Goal: Task Accomplishment & Management: Manage account settings

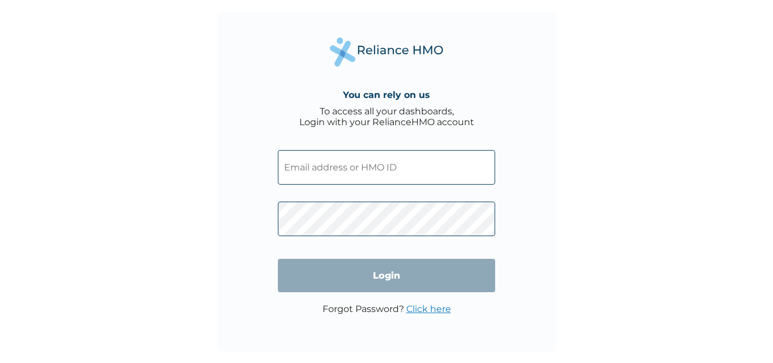
click at [349, 161] on input "text" at bounding box center [386, 167] width 217 height 35
click at [335, 171] on input "text" at bounding box center [386, 167] width 217 height 35
paste input "NPZ/10074/A"
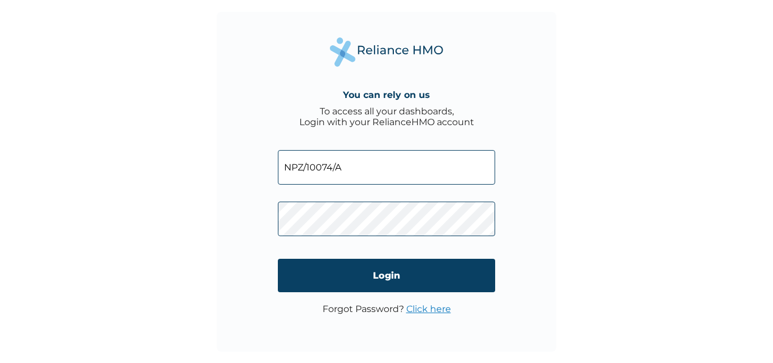
type input "NPZ/10074/A"
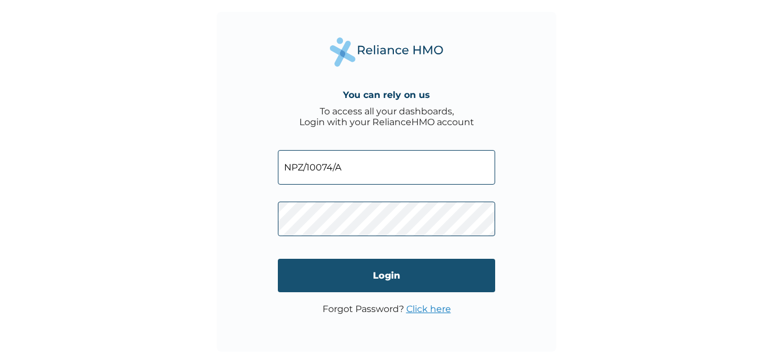
click at [361, 275] on input "Login" at bounding box center [386, 274] width 217 height 33
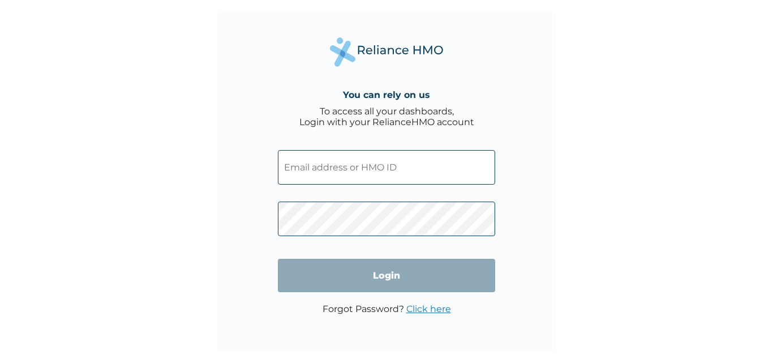
click at [432, 308] on link "Click here" at bounding box center [428, 308] width 45 height 11
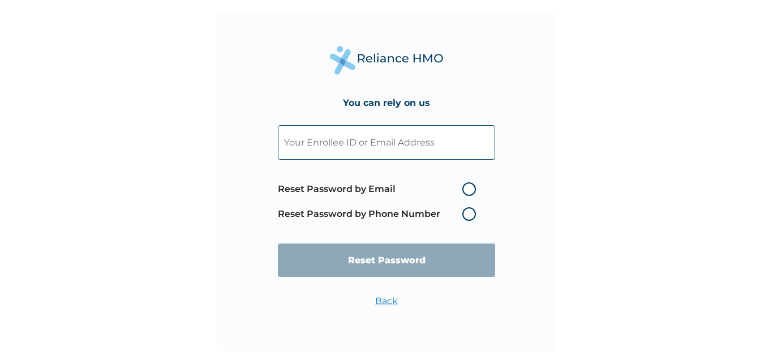
click at [471, 194] on label "Reset Password by Email" at bounding box center [380, 189] width 204 height 14
click at [464, 194] on input "Reset Password by Email" at bounding box center [455, 189] width 18 height 18
radio input "true"
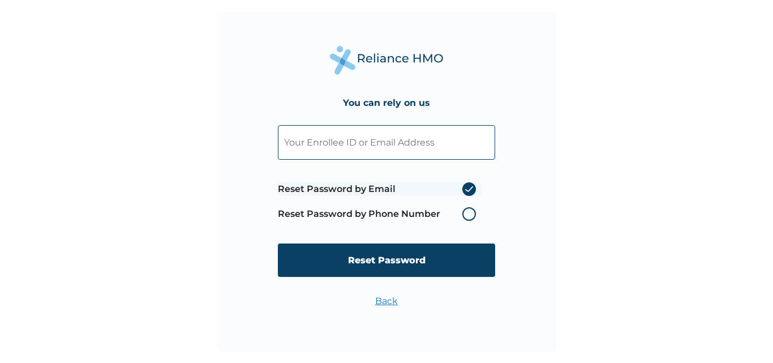
click at [470, 213] on label "Reset Password by Phone Number" at bounding box center [380, 214] width 204 height 14
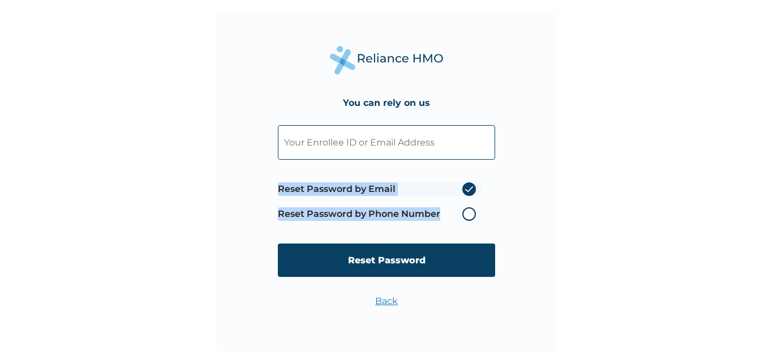
click at [470, 213] on label "Reset Password by Phone Number" at bounding box center [380, 214] width 204 height 14
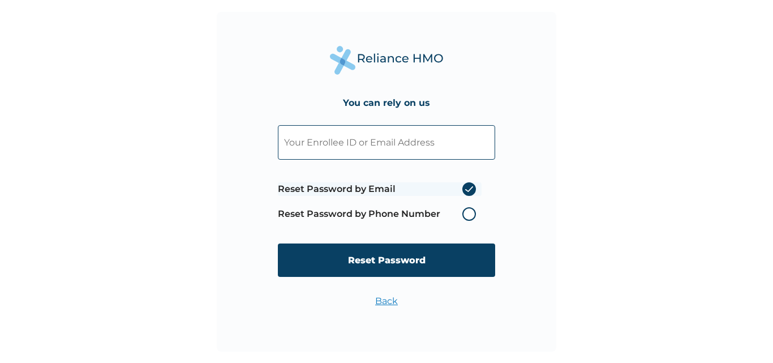
click at [470, 192] on label "Reset Password by Email" at bounding box center [380, 189] width 204 height 14
click at [464, 192] on input "Reset Password by Email" at bounding box center [455, 189] width 18 height 18
click at [470, 192] on label "Reset Password by Email" at bounding box center [380, 189] width 204 height 14
click at [464, 192] on input "Reset Password by Email" at bounding box center [455, 189] width 18 height 18
click at [470, 192] on label "Reset Password by Email" at bounding box center [380, 189] width 204 height 14
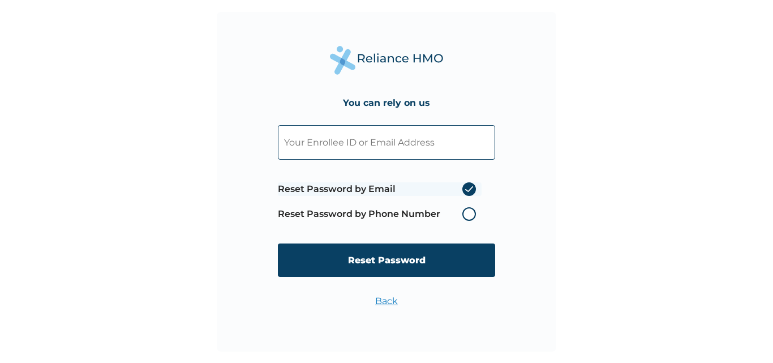
click at [464, 192] on input "Reset Password by Email" at bounding box center [455, 189] width 18 height 18
click at [470, 192] on label "Reset Password by Email" at bounding box center [380, 189] width 204 height 14
click at [464, 192] on input "Reset Password by Email" at bounding box center [455, 189] width 18 height 18
click at [470, 192] on label "Reset Password by Email" at bounding box center [380, 189] width 204 height 14
click at [464, 192] on input "Reset Password by Email" at bounding box center [455, 189] width 18 height 18
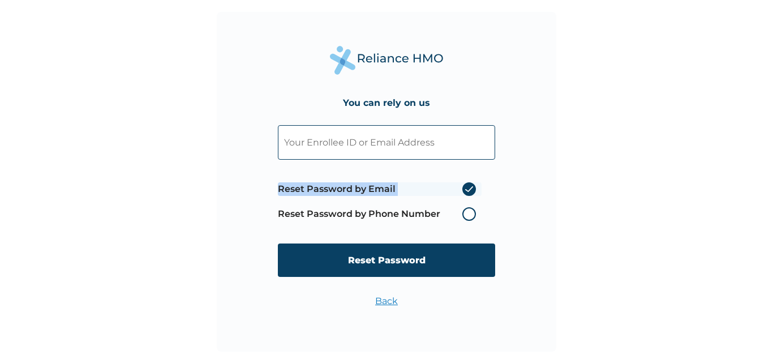
click at [470, 192] on label "Reset Password by Email" at bounding box center [380, 189] width 204 height 14
click at [464, 192] on input "Reset Password by Email" at bounding box center [455, 189] width 18 height 18
click at [470, 192] on label "Reset Password by Email" at bounding box center [380, 189] width 204 height 14
click at [464, 192] on input "Reset Password by Email" at bounding box center [455, 189] width 18 height 18
click at [472, 212] on label "Reset Password by Phone Number" at bounding box center [380, 214] width 204 height 14
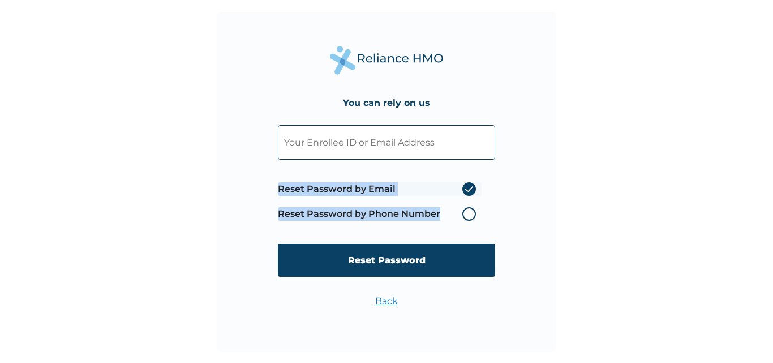
click at [472, 212] on label "Reset Password by Phone Number" at bounding box center [380, 214] width 204 height 14
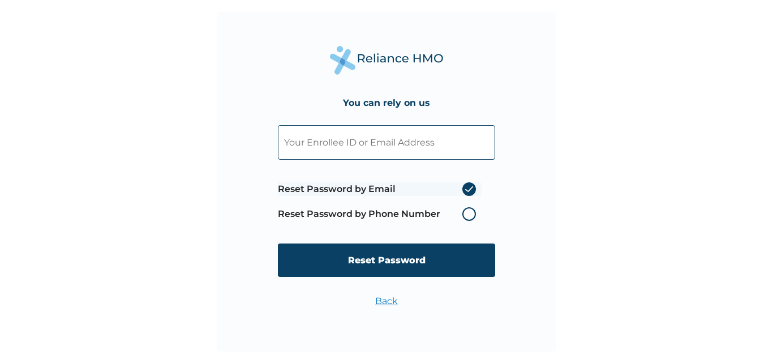
click at [474, 179] on span "Reset Password by Email Reset Password by Phone Number" at bounding box center [380, 201] width 204 height 50
click at [348, 151] on input "text" at bounding box center [386, 142] width 217 height 35
type input "C"
type input "chidimmabeeny2@gmail.com"
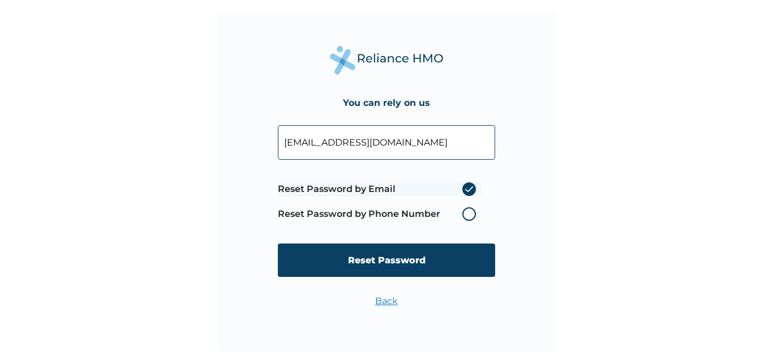
click at [469, 214] on label "Reset Password by Phone Number" at bounding box center [380, 214] width 204 height 14
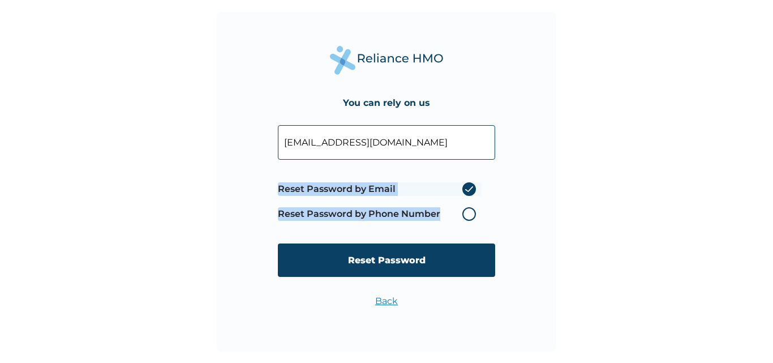
click at [469, 214] on label "Reset Password by Phone Number" at bounding box center [380, 214] width 204 height 14
click at [472, 213] on label "Reset Password by Phone Number" at bounding box center [380, 214] width 204 height 14
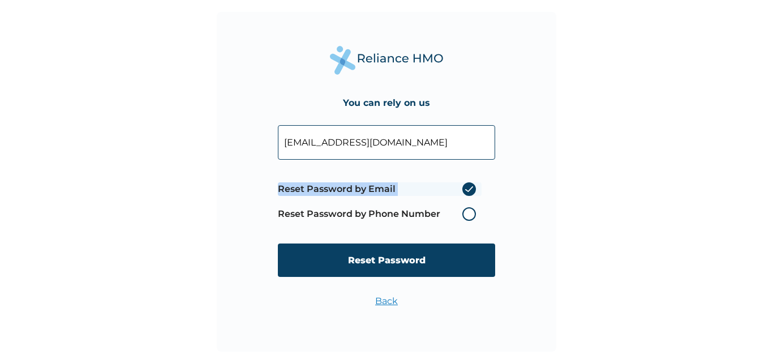
click at [472, 213] on label "Reset Password by Phone Number" at bounding box center [380, 214] width 204 height 14
drag, startPoint x: 472, startPoint y: 213, endPoint x: 473, endPoint y: 187, distance: 25.5
click at [473, 187] on span "Reset Password by Email Reset Password by Phone Number" at bounding box center [380, 201] width 204 height 50
click at [473, 187] on label "Reset Password by Email" at bounding box center [380, 189] width 204 height 14
click at [464, 187] on input "Reset Password by Email" at bounding box center [455, 189] width 18 height 18
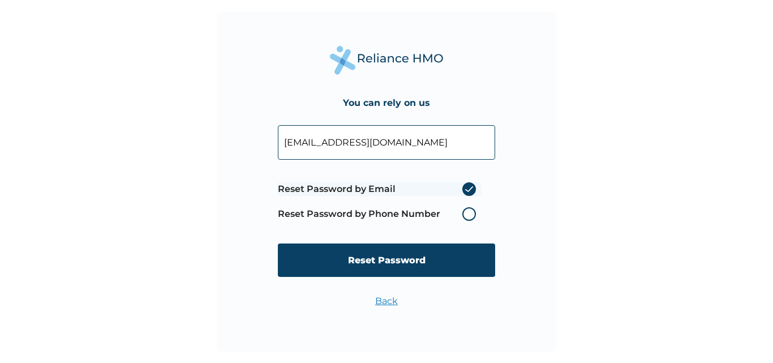
click at [473, 187] on label "Reset Password by Email" at bounding box center [380, 189] width 204 height 14
click at [464, 187] on input "Reset Password by Email" at bounding box center [455, 189] width 18 height 18
click at [473, 187] on label "Reset Password by Email" at bounding box center [380, 189] width 204 height 14
click at [464, 187] on input "Reset Password by Email" at bounding box center [455, 189] width 18 height 18
click at [473, 187] on label "Reset Password by Email" at bounding box center [380, 189] width 204 height 14
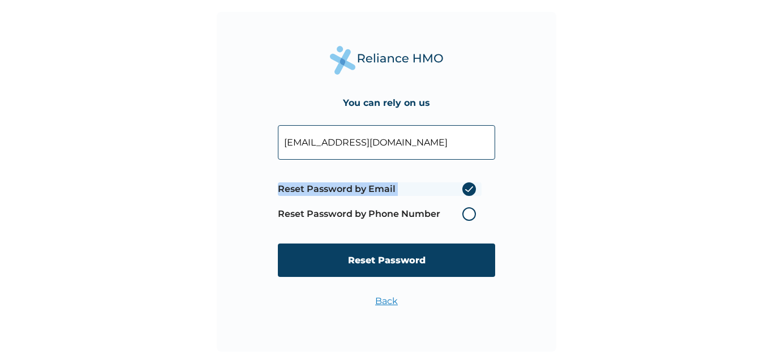
click at [464, 187] on input "Reset Password by Email" at bounding box center [455, 189] width 18 height 18
click at [473, 187] on label "Reset Password by Email" at bounding box center [380, 189] width 204 height 14
click at [464, 187] on input "Reset Password by Email" at bounding box center [455, 189] width 18 height 18
click at [473, 187] on label "Reset Password by Email" at bounding box center [380, 189] width 204 height 14
click at [464, 187] on input "Reset Password by Email" at bounding box center [455, 189] width 18 height 18
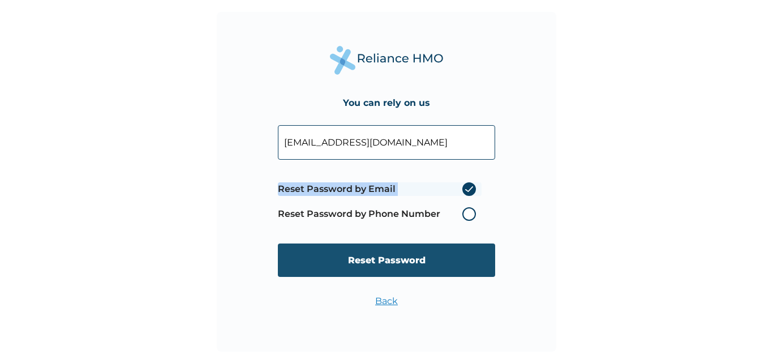
click at [416, 264] on input "Reset Password" at bounding box center [386, 259] width 217 height 33
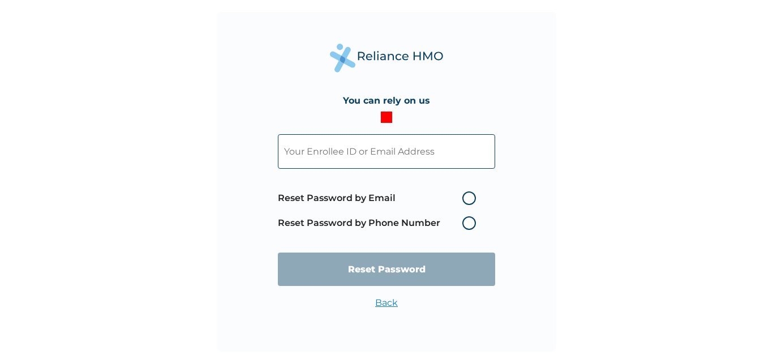
click at [469, 224] on label "Reset Password by Phone Number" at bounding box center [380, 223] width 204 height 14
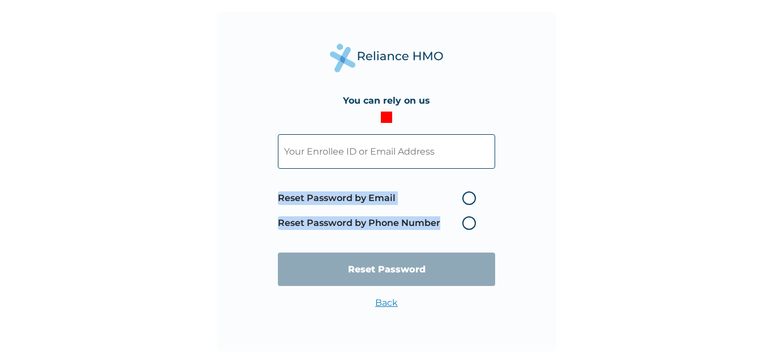
click at [469, 224] on label "Reset Password by Phone Number" at bounding box center [380, 223] width 204 height 14
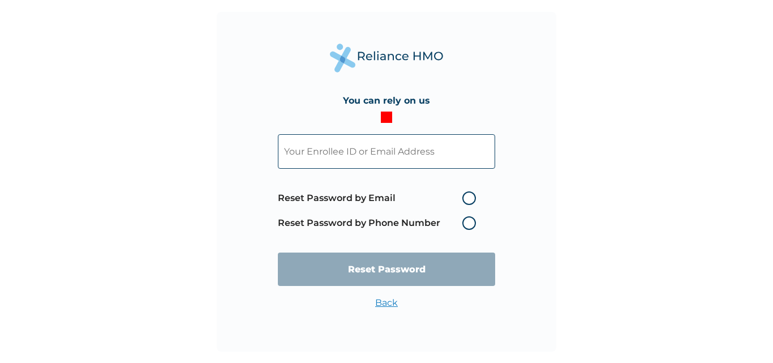
click at [311, 127] on form "Reset Password by Email Reset Password by Phone Number Reset Password" at bounding box center [386, 210] width 217 height 174
click at [446, 152] on input "text" at bounding box center [386, 151] width 217 height 35
click at [537, 217] on div "You can rely on us Reset Password by Email Reset Password by Phone Number Reset…" at bounding box center [386, 181] width 339 height 339
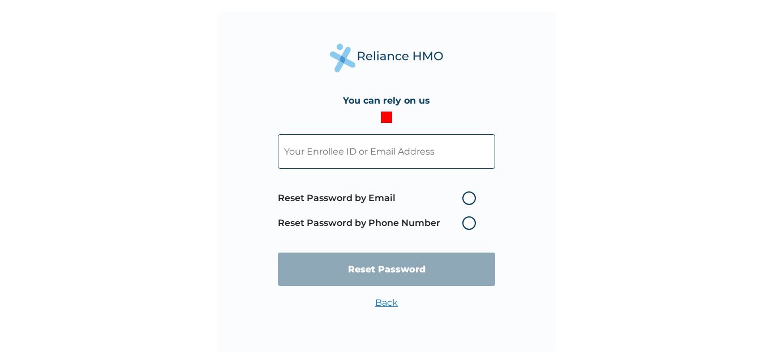
click at [424, 158] on input "text" at bounding box center [386, 151] width 217 height 35
click at [468, 222] on label "Reset Password by Phone Number" at bounding box center [380, 223] width 204 height 14
click at [467, 223] on label "Reset Password by Phone Number" at bounding box center [380, 223] width 204 height 14
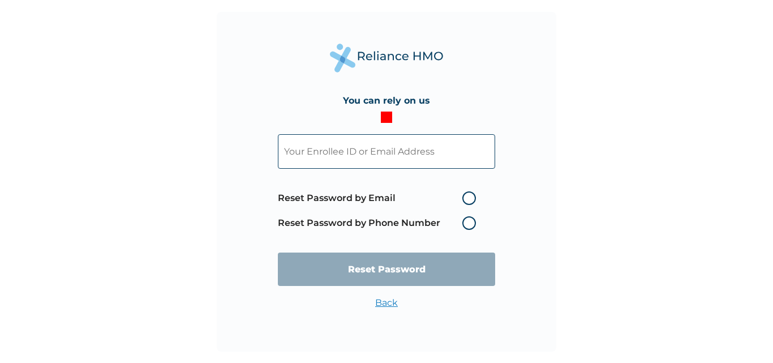
click at [352, 163] on input "text" at bounding box center [386, 151] width 217 height 35
type input "chidimmabeeny2@gmail.com"
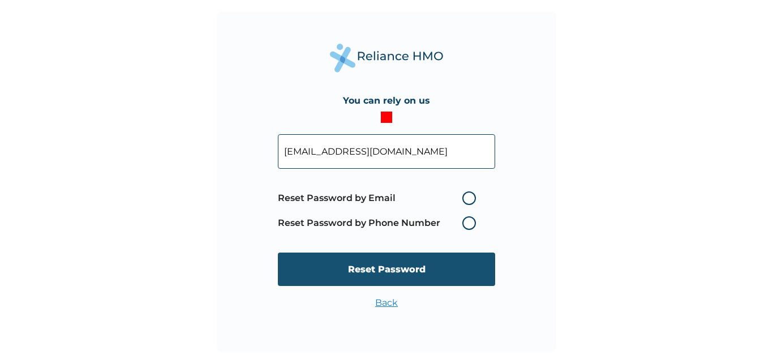
click at [405, 272] on input "Reset Password" at bounding box center [386, 268] width 217 height 33
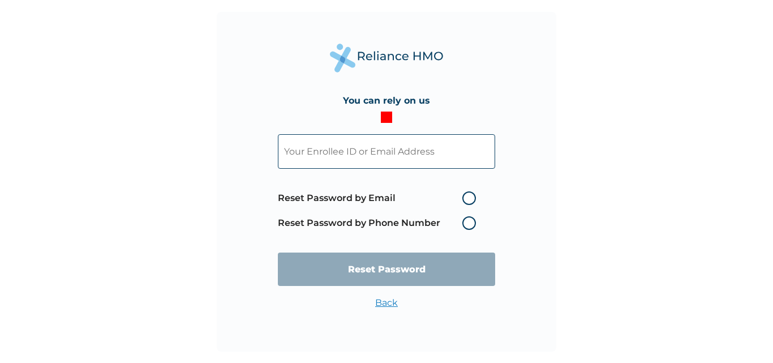
click at [333, 153] on input "text" at bounding box center [386, 151] width 217 height 35
paste input "NPZ/10074/A"
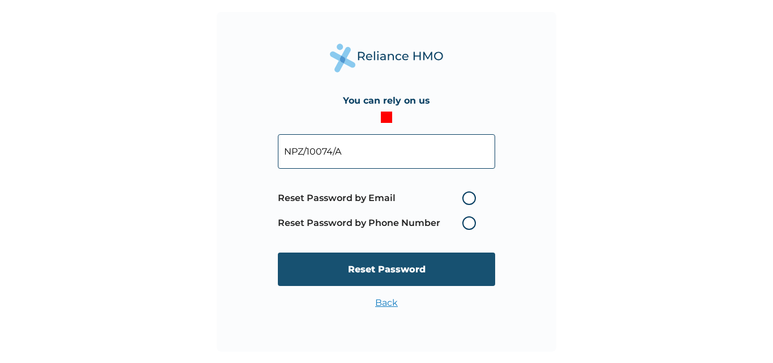
type input "NPZ/10074/A"
click at [387, 272] on input "Reset Password" at bounding box center [386, 268] width 217 height 33
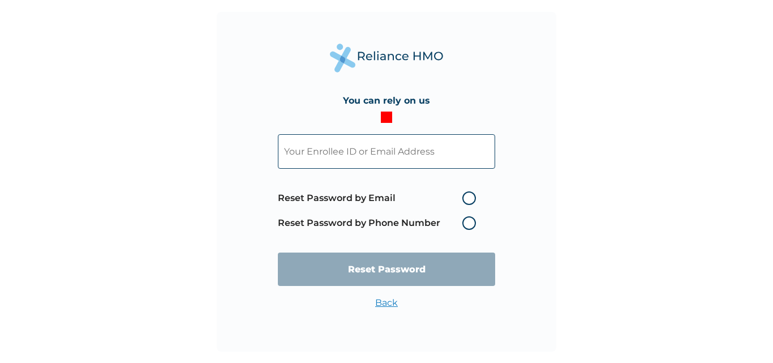
click at [390, 300] on link "Back" at bounding box center [386, 302] width 23 height 11
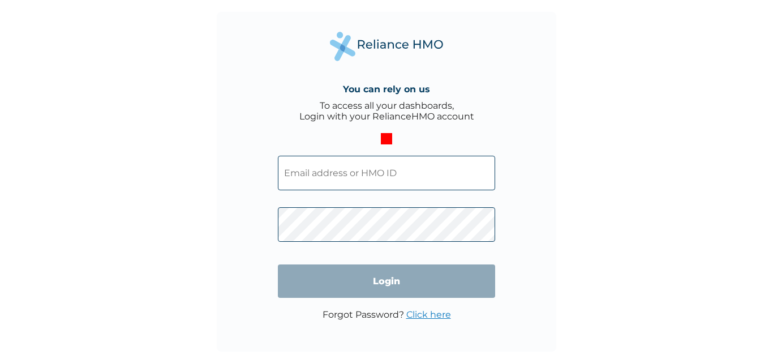
click at [322, 167] on input "text" at bounding box center [386, 173] width 217 height 35
paste input "NPZ/10074/A"
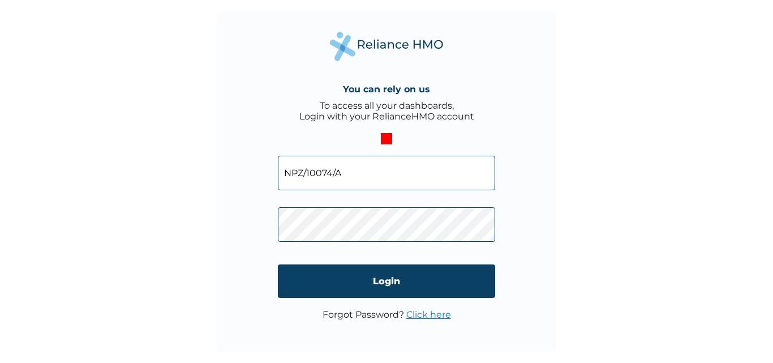
type input "NPZ/10074/A"
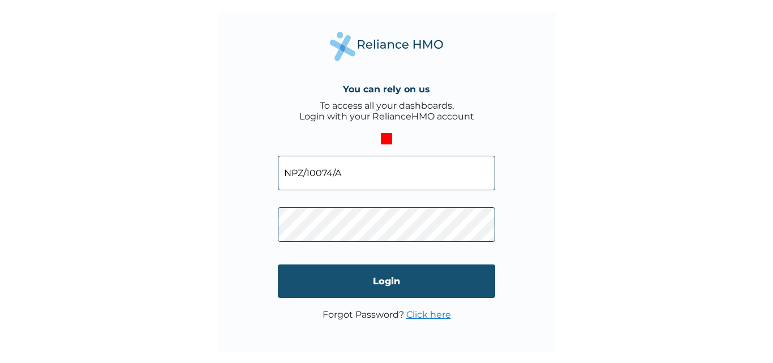
click at [384, 279] on input "Login" at bounding box center [386, 280] width 217 height 33
